Goal: Task Accomplishment & Management: Use online tool/utility

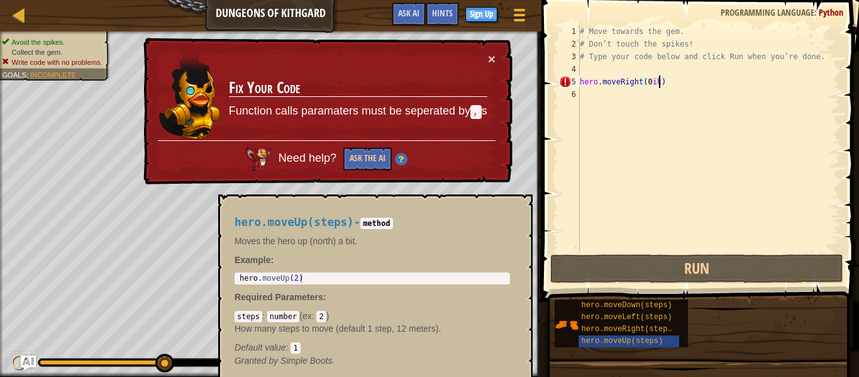
scroll to position [6, 11]
click at [374, 153] on button "Ask the AI" at bounding box center [367, 158] width 48 height 23
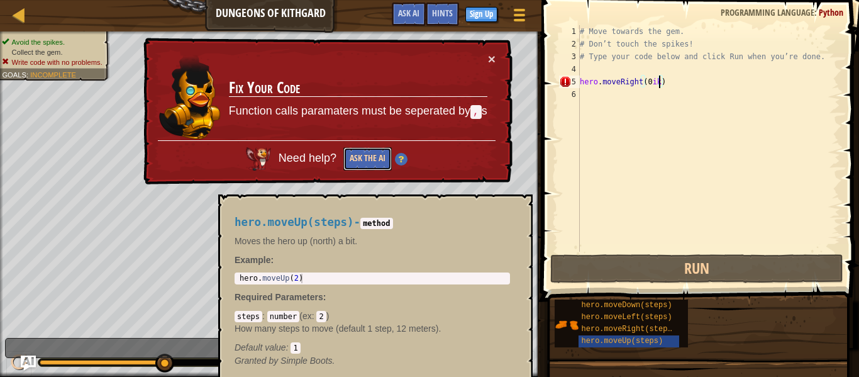
click at [378, 157] on button "Ask the AI" at bounding box center [367, 158] width 48 height 23
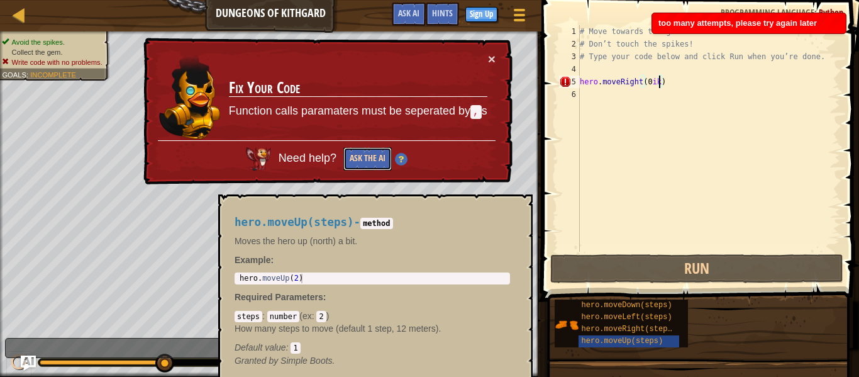
click at [378, 157] on button "Ask the AI" at bounding box center [367, 158] width 48 height 23
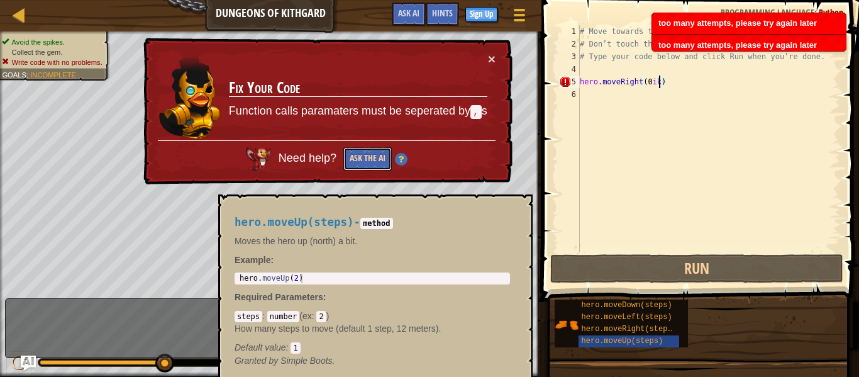
click at [378, 157] on button "Ask the AI" at bounding box center [367, 158] width 48 height 23
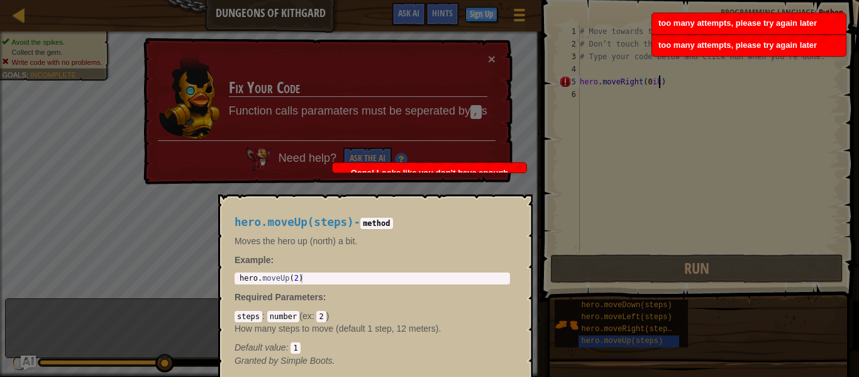
click at [0, 0] on img at bounding box center [0, 0] width 0 height 0
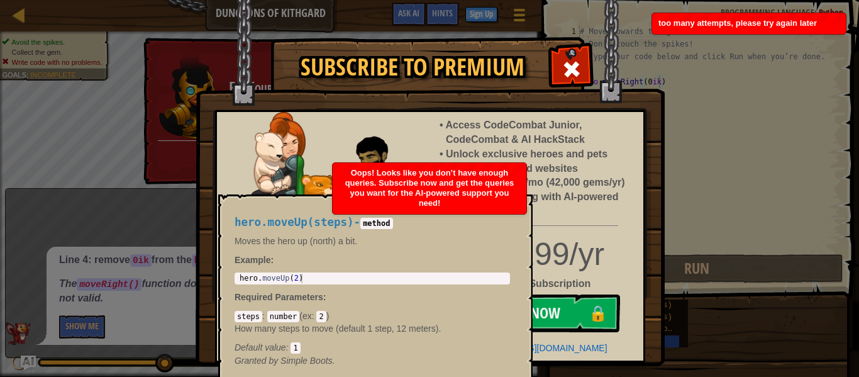
click at [464, 219] on h4 "hero.moveUp(steps) - method" at bounding box center [371, 222] width 275 height 12
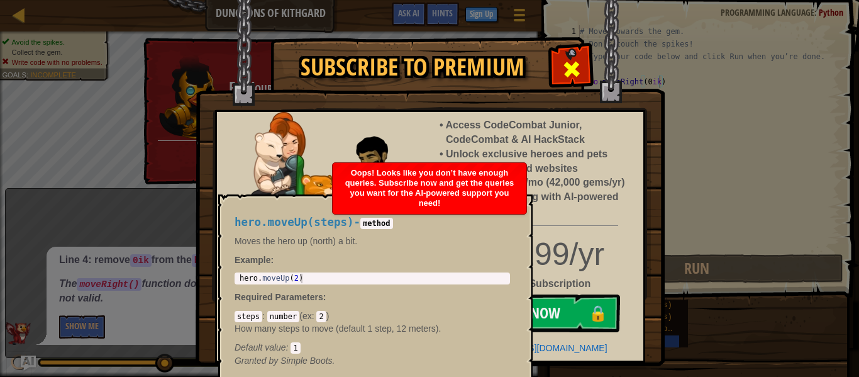
click at [587, 70] on div at bounding box center [571, 68] width 40 height 40
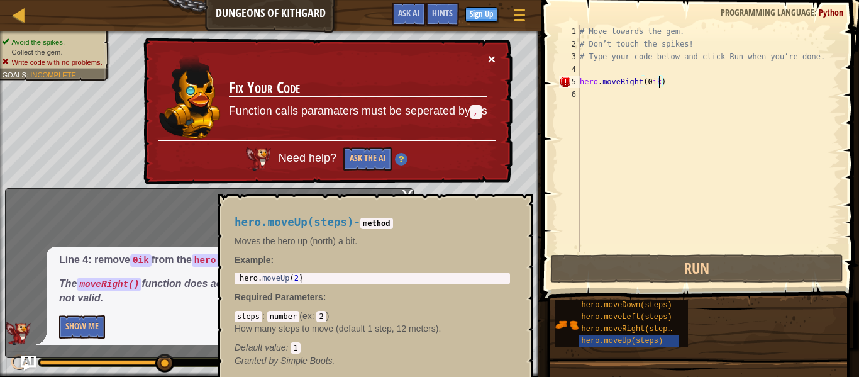
click at [492, 57] on button "×" at bounding box center [492, 58] width 8 height 13
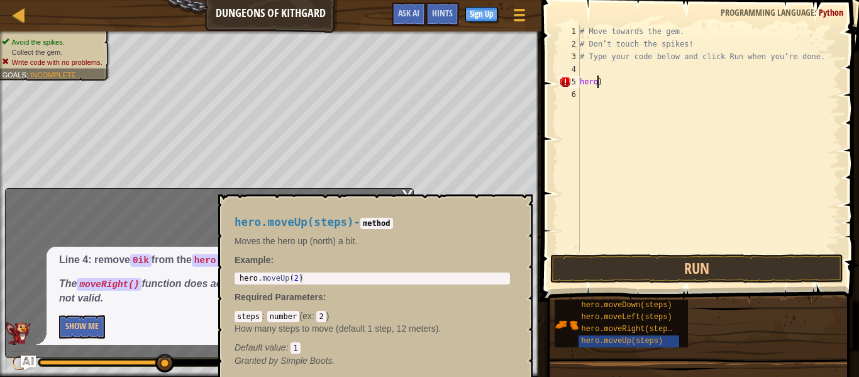
scroll to position [6, 0]
type textarea ")"
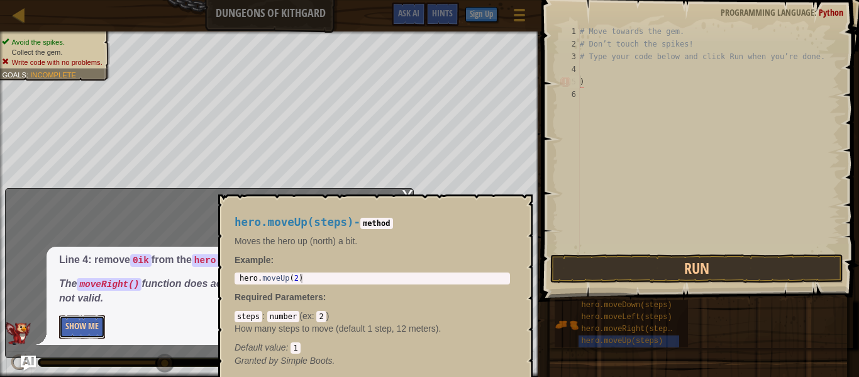
click at [87, 326] on button "Show Me" at bounding box center [82, 326] width 46 height 23
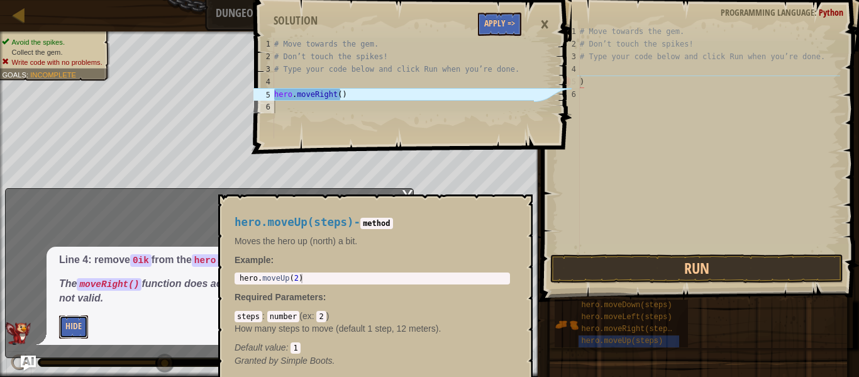
click at [80, 326] on button "Hide" at bounding box center [73, 326] width 29 height 23
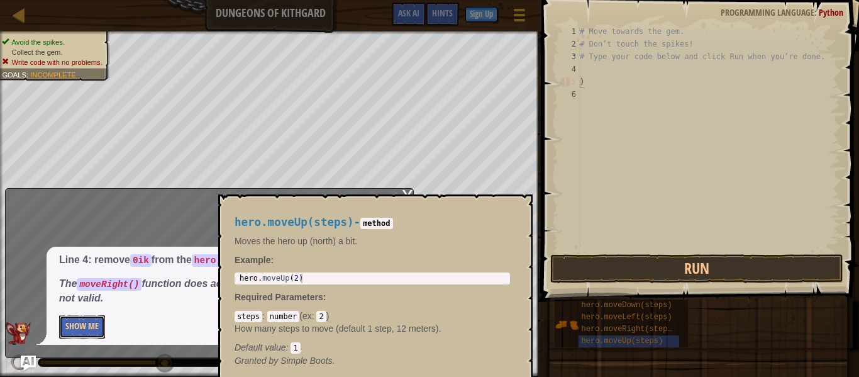
click at [80, 326] on button "Show Me" at bounding box center [82, 326] width 46 height 23
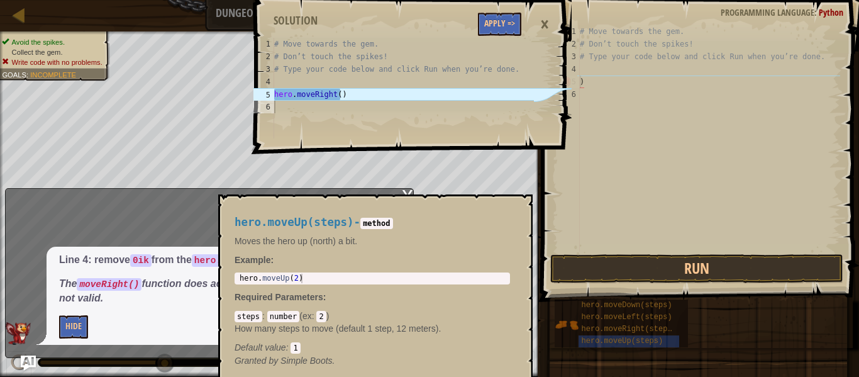
type textarea "hero.moveRight()"
drag, startPoint x: 365, startPoint y: 98, endPoint x: 320, endPoint y: 96, distance: 44.7
click at [320, 96] on div "# Move towards the gem. # Don’t touch the spikes! # Type your code below and cl…" at bounding box center [403, 101] width 263 height 126
click at [363, 94] on div "# Move towards the gem. # Don’t touch the spikes! # Type your code below and cl…" at bounding box center [403, 88] width 263 height 101
click at [515, 25] on button "Apply =>" at bounding box center [499, 24] width 43 height 23
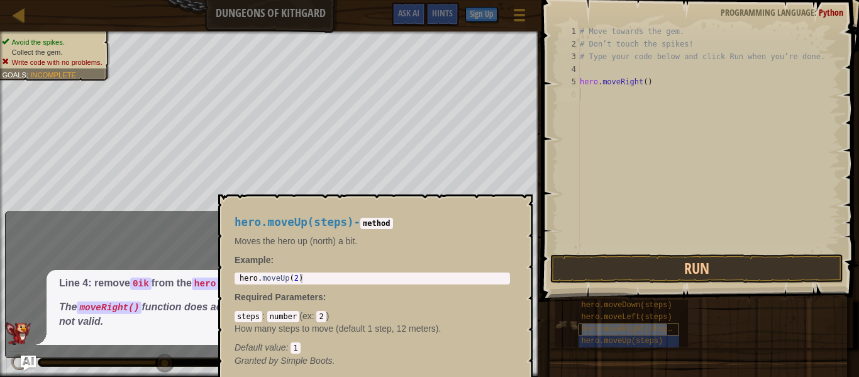
click at [659, 329] on span "hero.moveRight(steps)" at bounding box center [628, 328] width 95 height 9
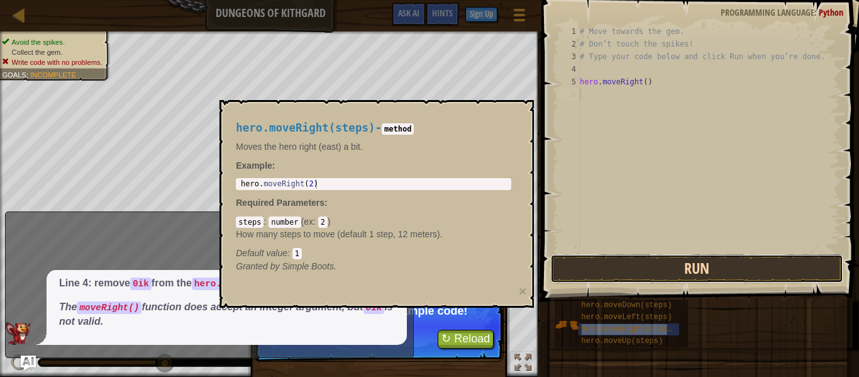
click at [688, 267] on button "Run" at bounding box center [696, 268] width 293 height 29
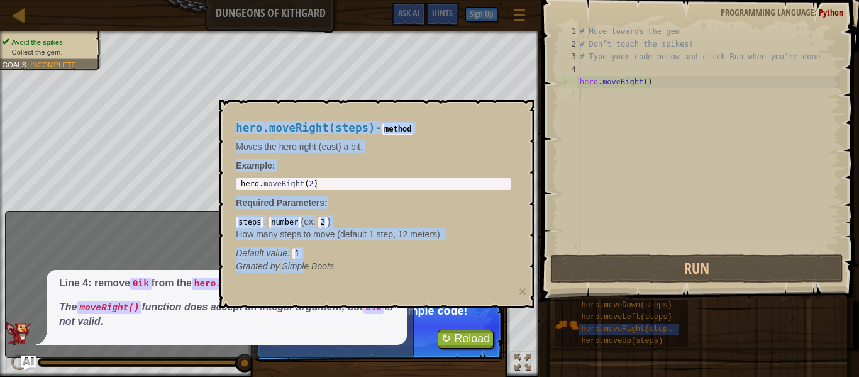
drag, startPoint x: 305, startPoint y: 260, endPoint x: 155, endPoint y: 234, distance: 151.7
click at [155, 0] on body "Map Dungeons of Kithgard Game Menu Done Sign Up Hints Ask AI hero.moveRight() 1…" at bounding box center [429, 0] width 859 height 0
click at [414, 129] on code "method" at bounding box center [398, 128] width 32 height 11
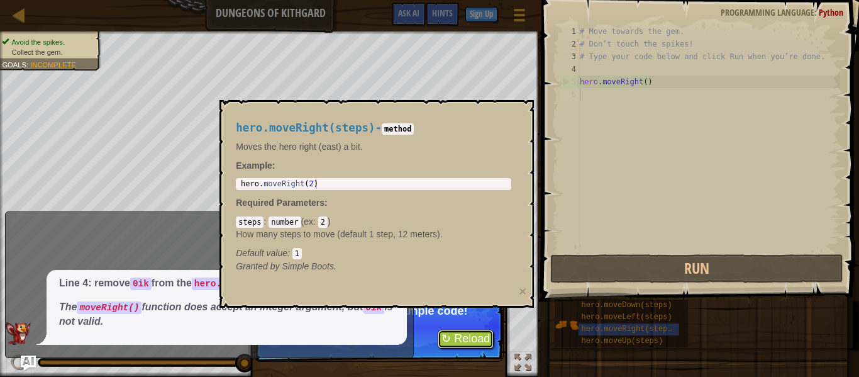
click at [466, 337] on button "↻ Reload" at bounding box center [466, 338] width 56 height 19
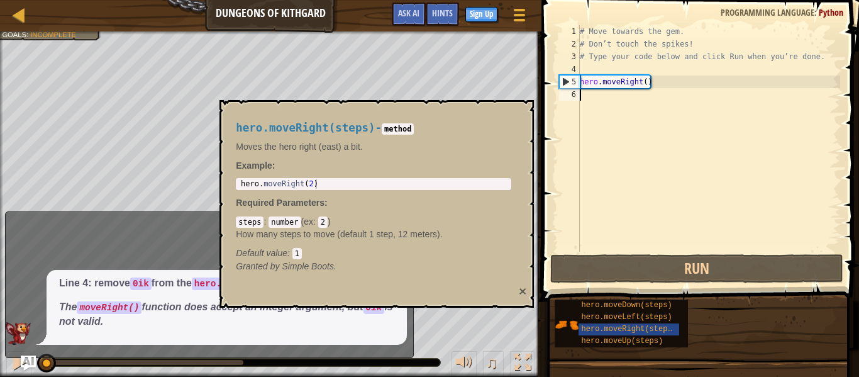
click at [524, 290] on button "×" at bounding box center [523, 290] width 8 height 13
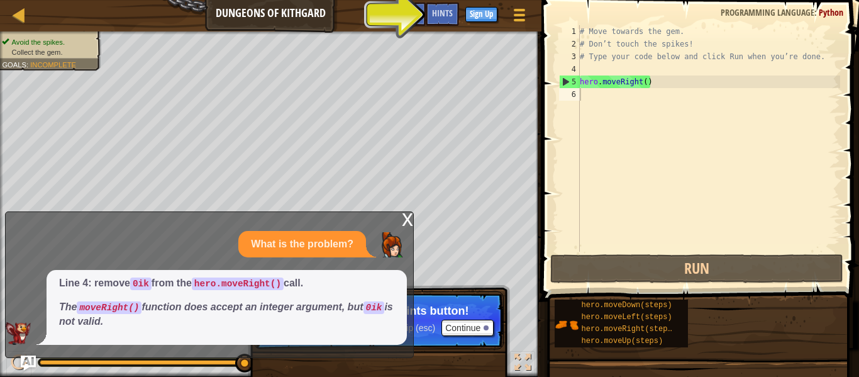
click at [407, 223] on div "x" at bounding box center [407, 218] width 11 height 13
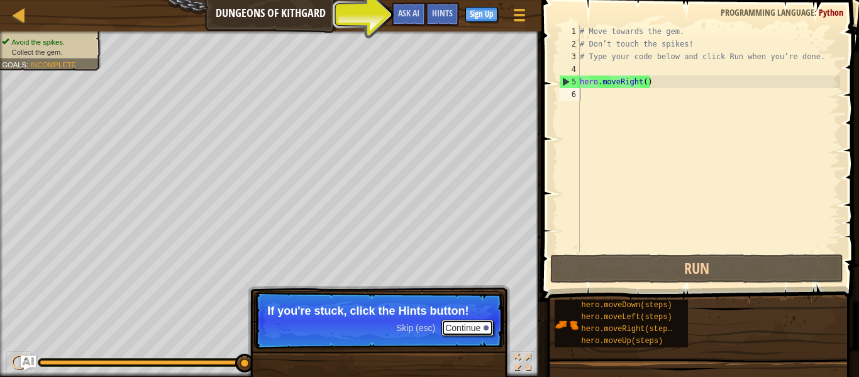
click at [470, 329] on button "Continue" at bounding box center [467, 327] width 52 height 16
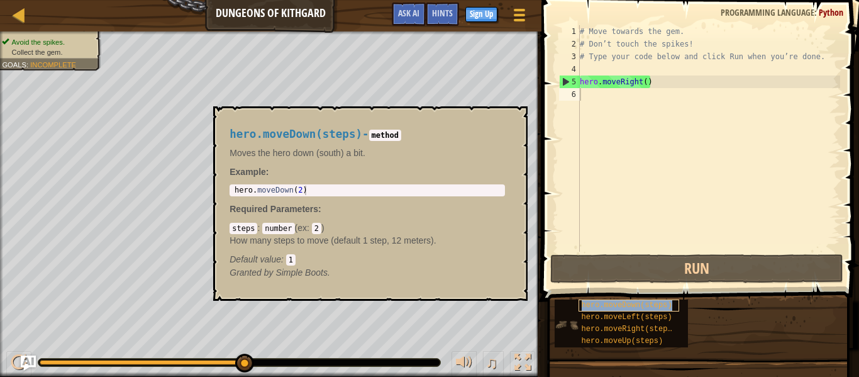
click at [651, 302] on span "hero.moveDown(steps)" at bounding box center [626, 304] width 91 height 9
click at [656, 314] on span "hero.moveLeft(steps)" at bounding box center [626, 316] width 91 height 9
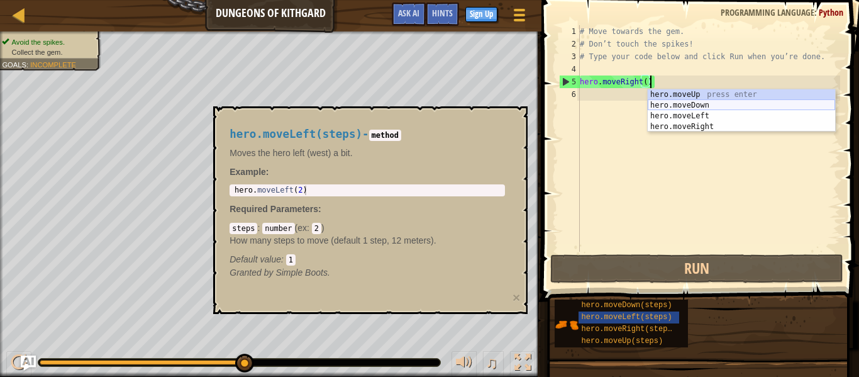
click at [719, 100] on div "hero.moveUp press enter hero.moveDown press enter hero.moveLeft press enter her…" at bounding box center [740, 121] width 187 height 64
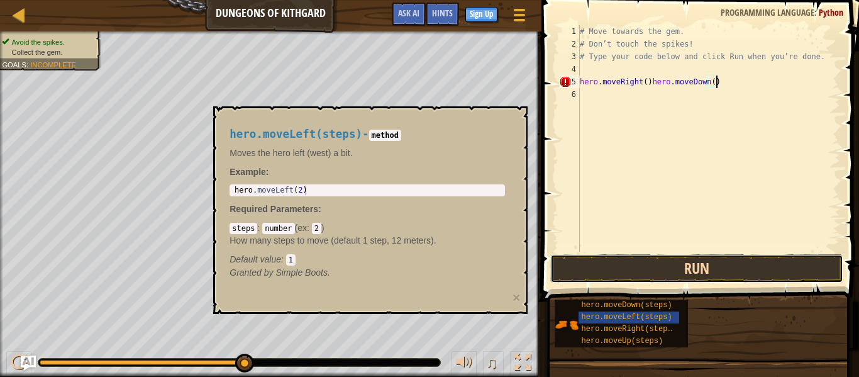
click at [614, 274] on button "Run" at bounding box center [696, 268] width 293 height 29
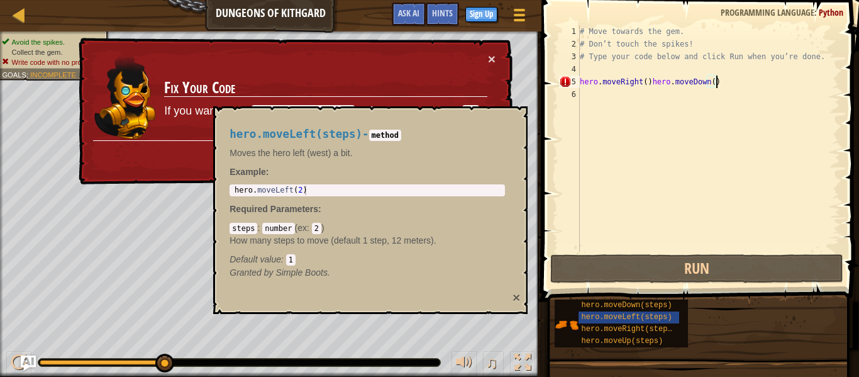
click at [517, 295] on button "×" at bounding box center [516, 296] width 8 height 13
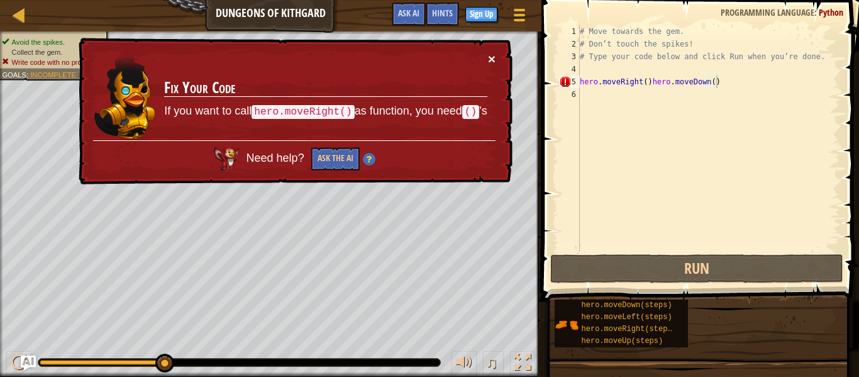
click at [492, 55] on button "×" at bounding box center [492, 58] width 8 height 13
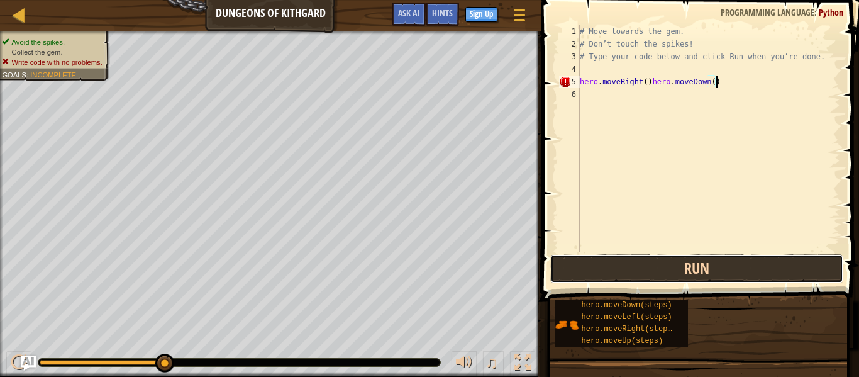
click at [637, 263] on button "Run" at bounding box center [696, 268] width 293 height 29
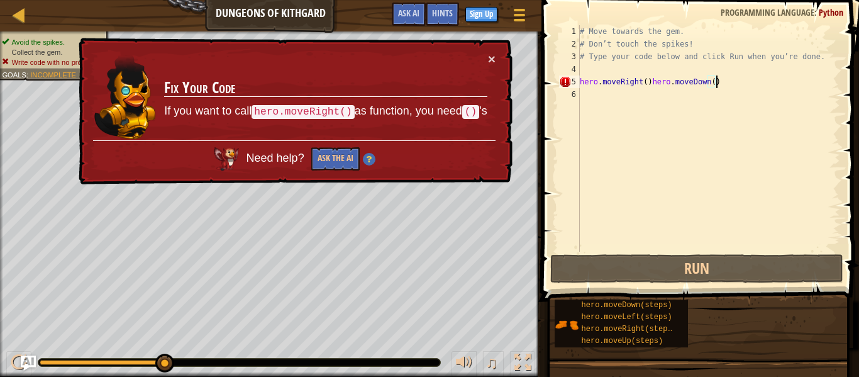
click at [495, 57] on div "× Fix Your Code If you want to call hero.moveRight() as function, you need () '…" at bounding box center [294, 111] width 436 height 147
click at [488, 61] on button "×" at bounding box center [492, 58] width 8 height 13
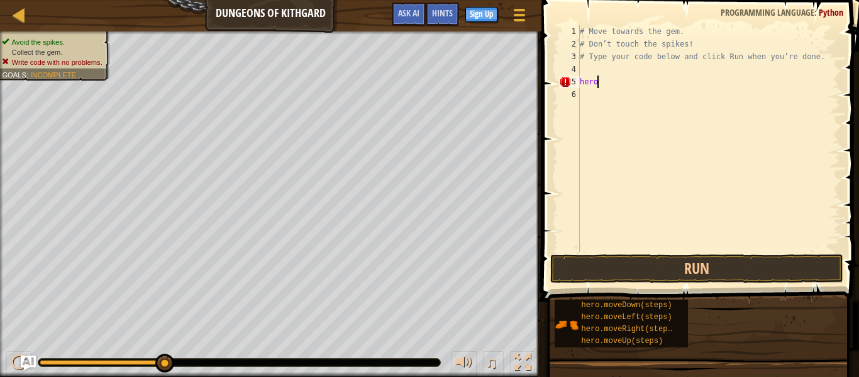
type textarea "h"
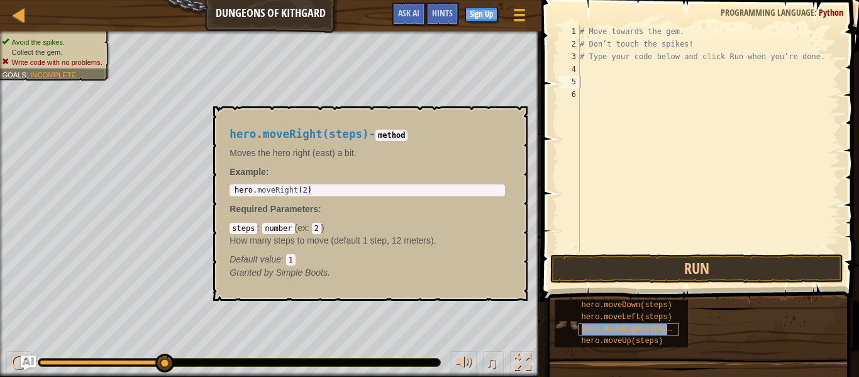
click at [634, 332] on span "hero.moveRight(steps)" at bounding box center [628, 328] width 95 height 9
click at [609, 81] on div "# Move towards the gem. # Don’t touch the spikes! # Type your code below and cl…" at bounding box center [708, 150] width 263 height 251
click at [584, 62] on div "# Move towards the gem. # Don’t touch the spikes! # Type your code below and cl…" at bounding box center [708, 150] width 263 height 251
type textarea "# Type your code below and click Run when you’re done."
click at [588, 74] on div "# Move towards the gem. # Don’t touch the spikes! # Type your code below and cl…" at bounding box center [708, 150] width 263 height 251
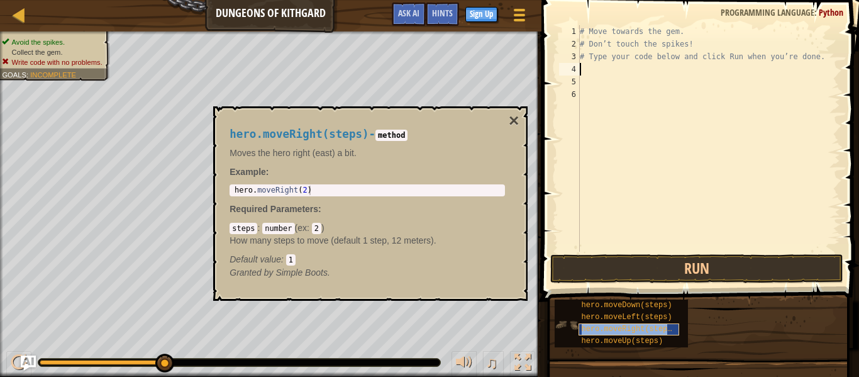
click at [661, 331] on span "hero.moveRight(steps)" at bounding box center [628, 328] width 95 height 9
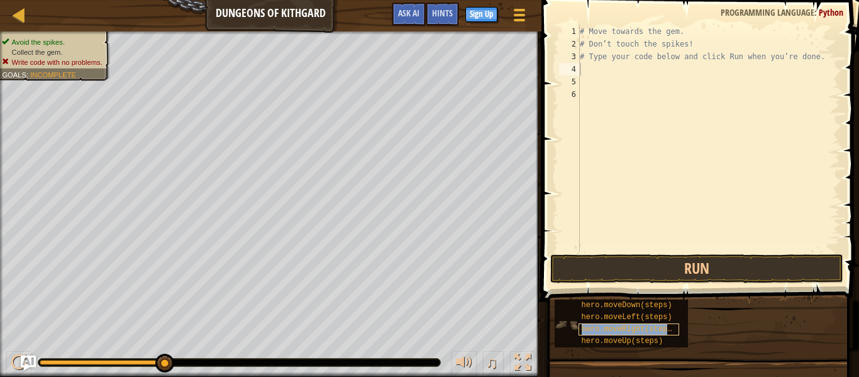
click at [647, 328] on span "hero.moveRight(steps)" at bounding box center [628, 328] width 95 height 9
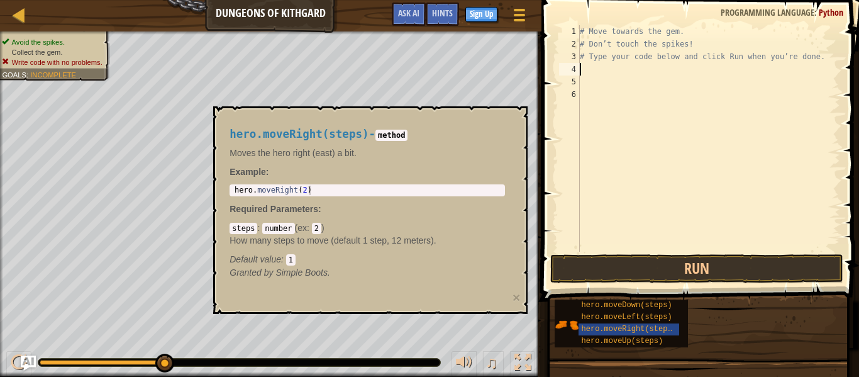
paste textarea
click at [575, 82] on div "5" at bounding box center [569, 81] width 21 height 13
click at [590, 73] on div "# Move towards the gem. # Don’t touch the spikes! # Type your code below and cl…" at bounding box center [708, 150] width 263 height 251
click at [597, 329] on span "hero.moveRight(steps)" at bounding box center [628, 328] width 95 height 9
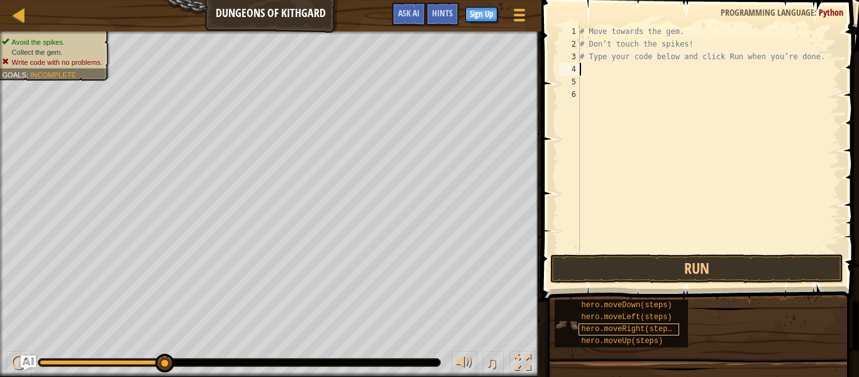
click at [607, 333] on span "hero.moveRight(steps)" at bounding box center [628, 328] width 95 height 9
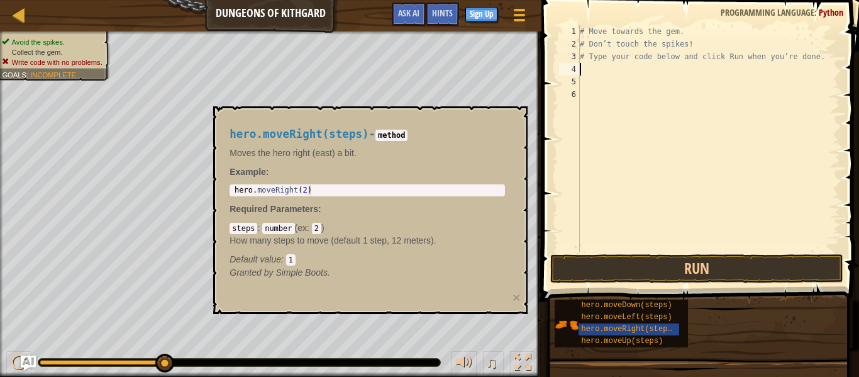
click at [274, 263] on span "Default value" at bounding box center [255, 259] width 52 height 10
